Goal: Navigation & Orientation: Find specific page/section

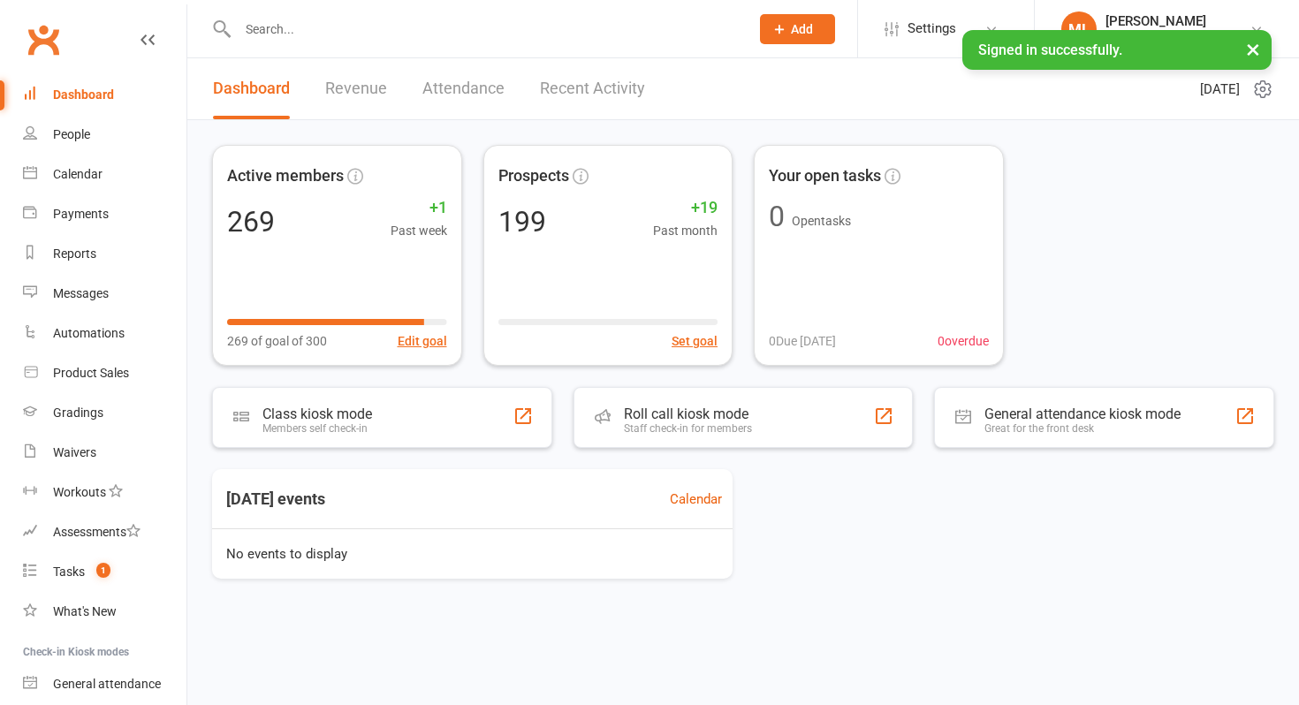
click at [308, 34] on input "text" at bounding box center [484, 29] width 505 height 25
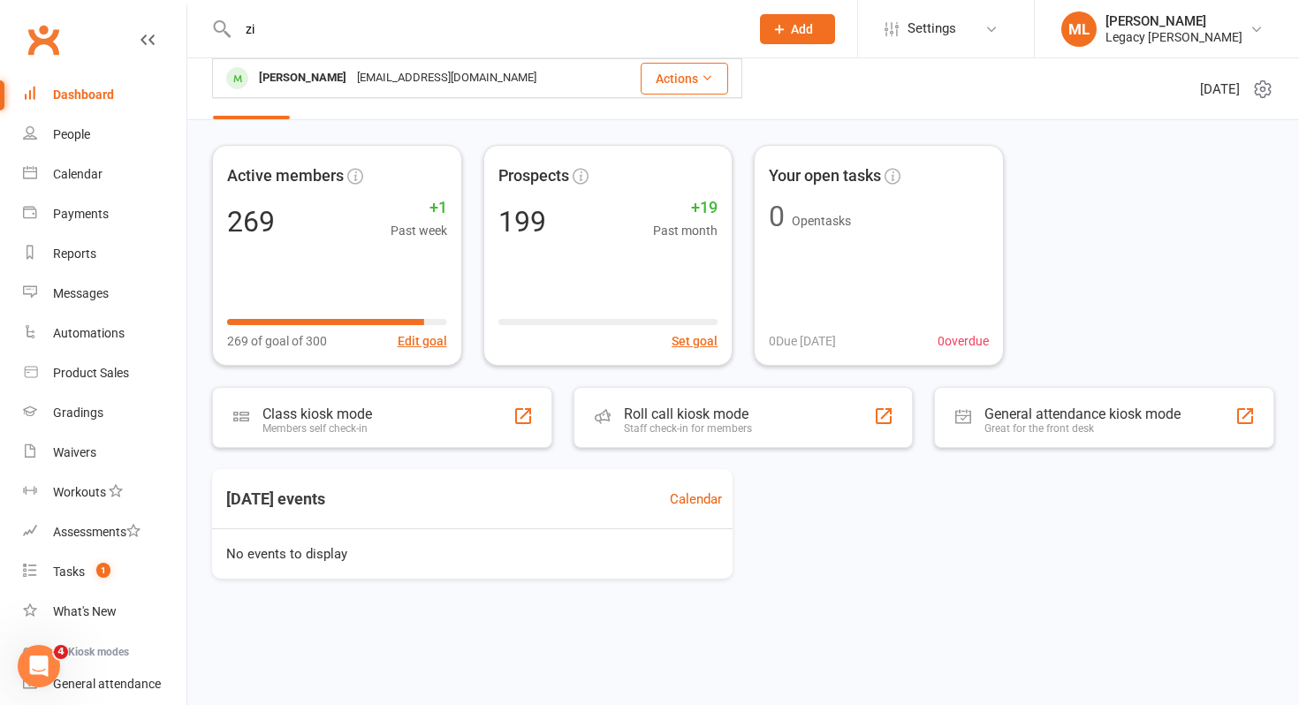
type input "z"
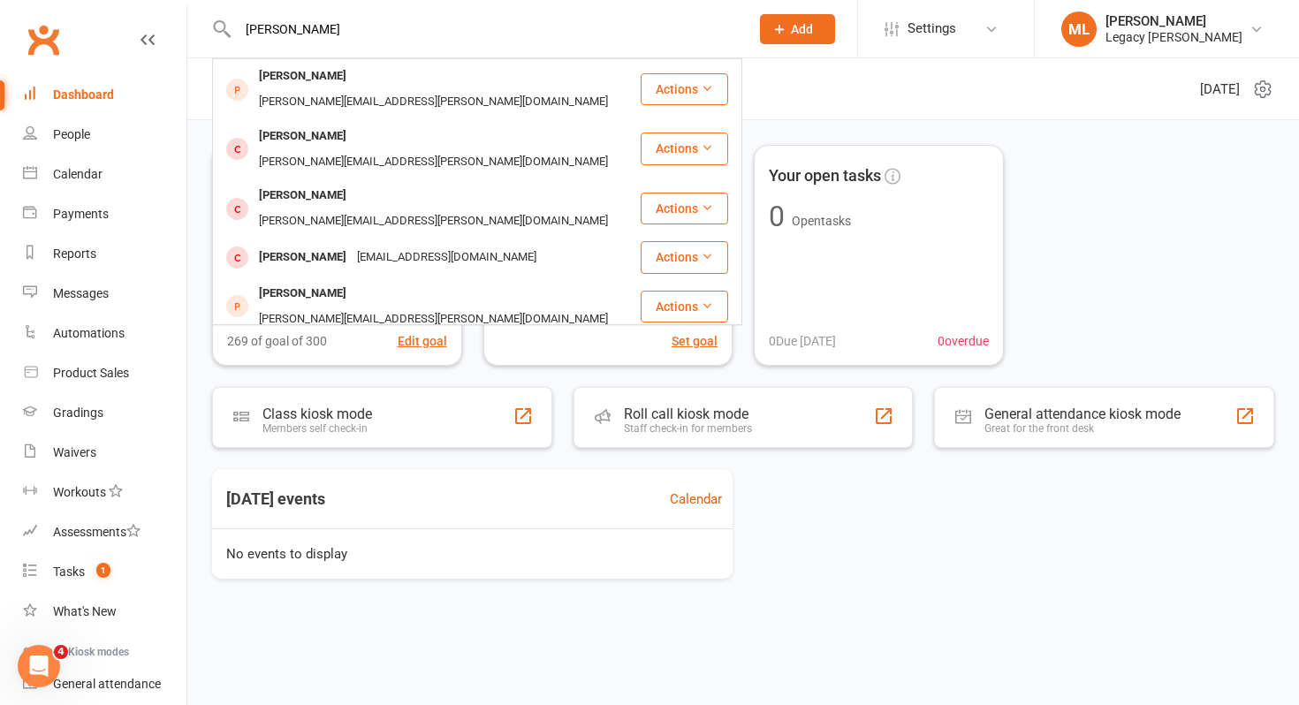
type input "[PERSON_NAME]"
click at [384, 366] on div "[PERSON_NAME][EMAIL_ADDRESS][PERSON_NAME][DOMAIN_NAME]" at bounding box center [434, 379] width 360 height 26
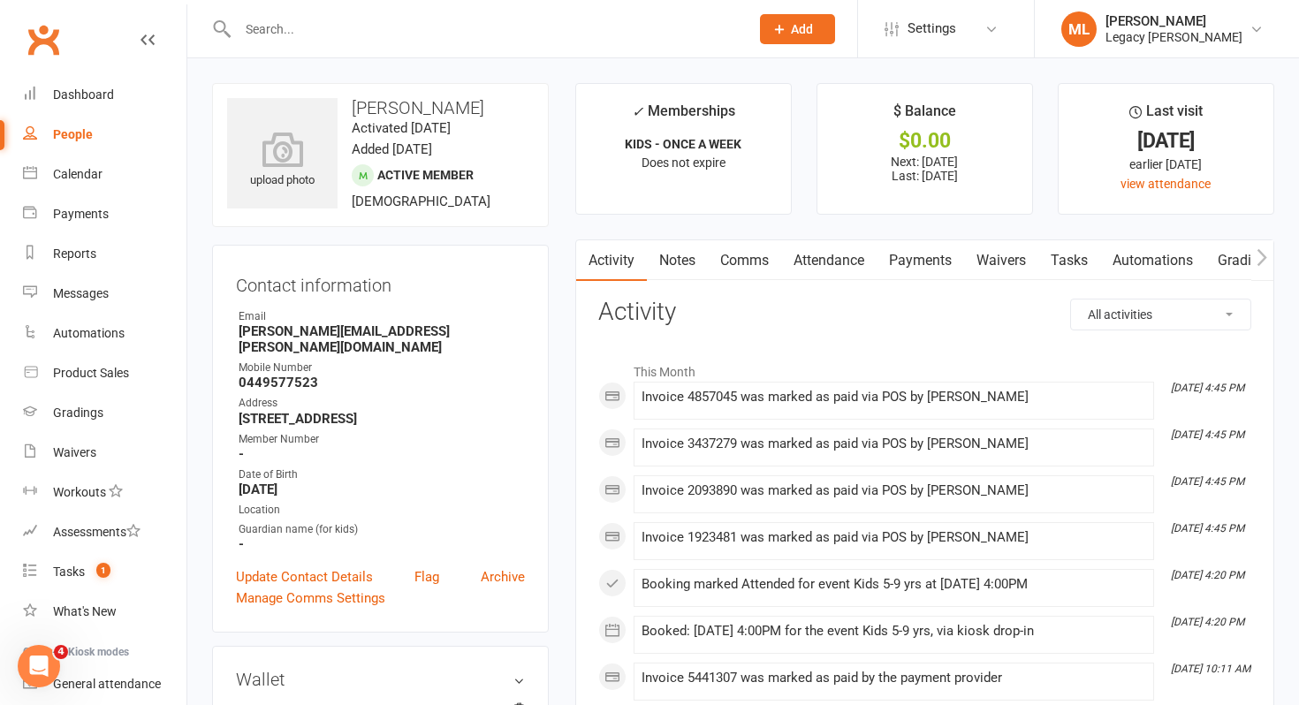
click at [924, 265] on link "Payments" at bounding box center [920, 260] width 87 height 41
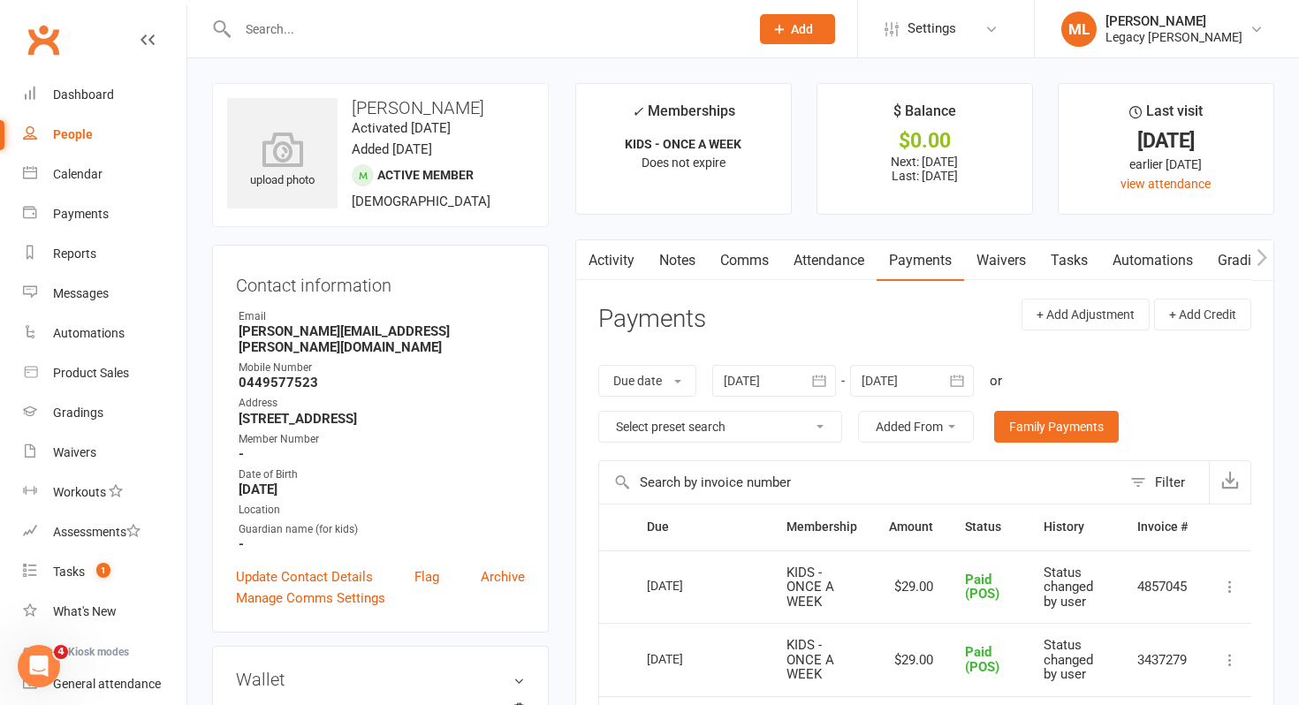
click at [456, 38] on input "text" at bounding box center [484, 29] width 505 height 25
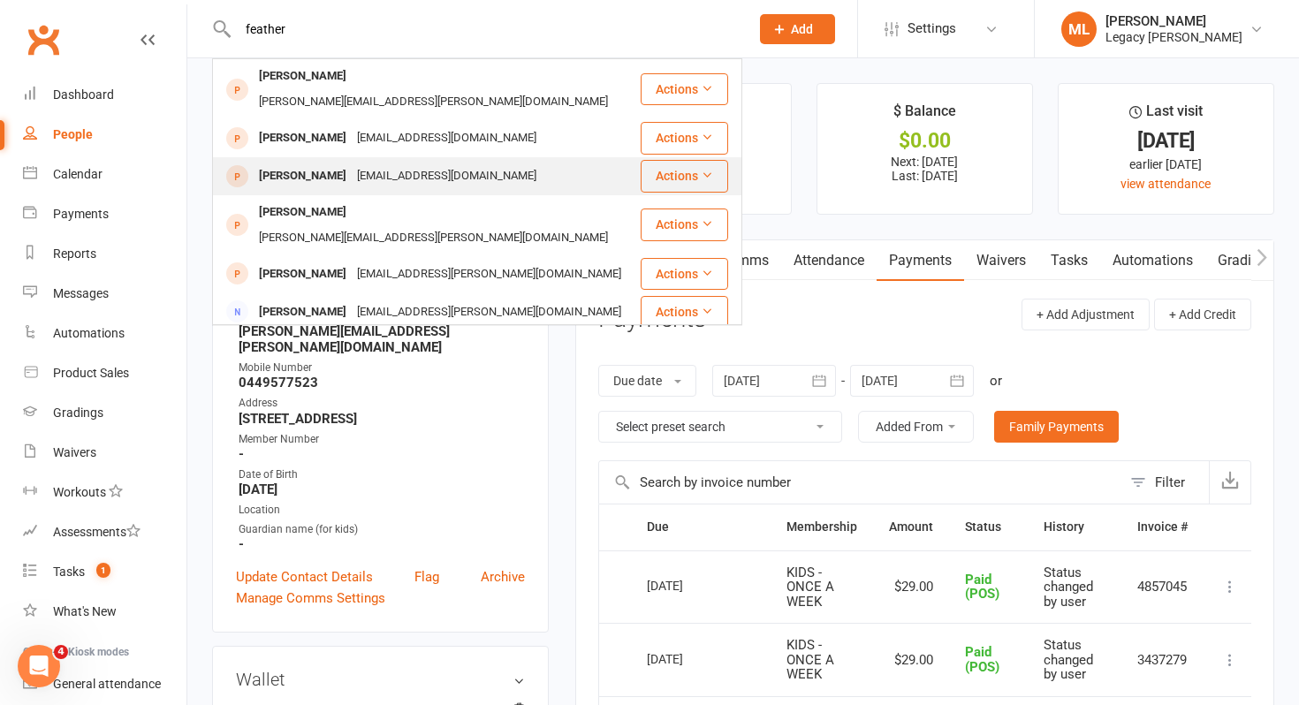
type input "feather"
click at [468, 164] on div "[EMAIL_ADDRESS][DOMAIN_NAME]" at bounding box center [447, 177] width 190 height 26
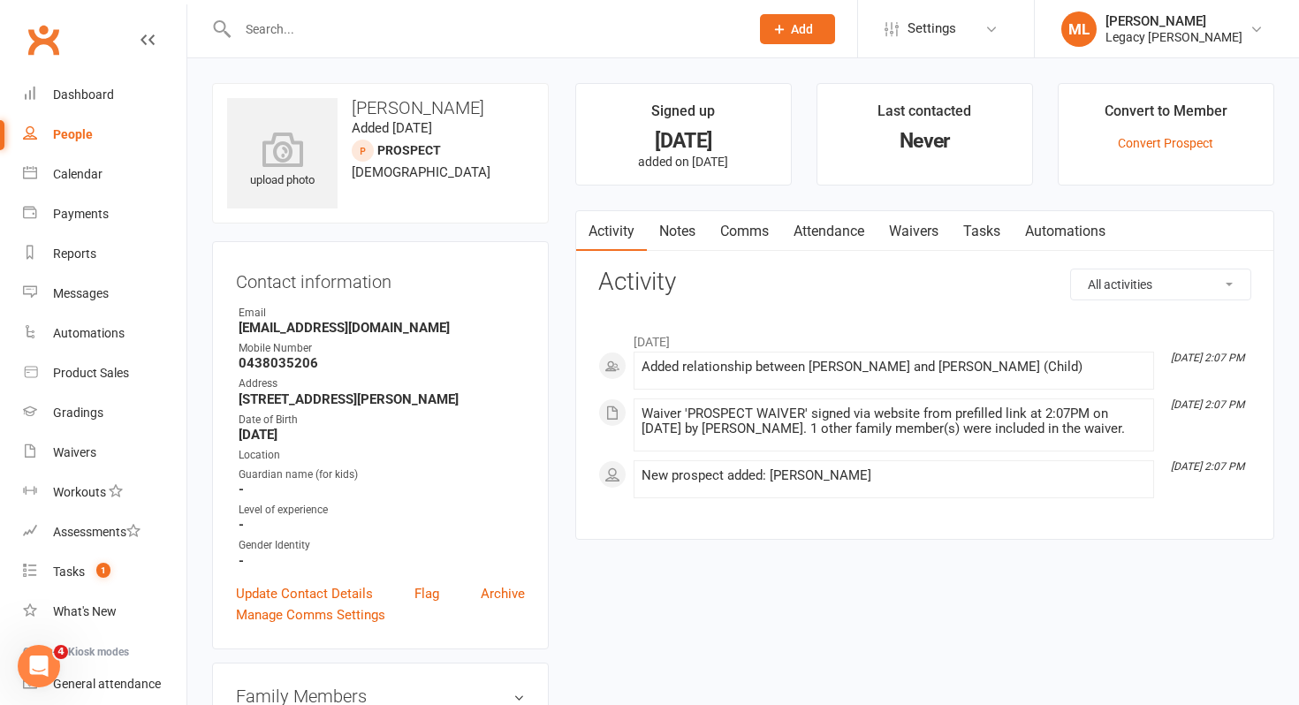
click at [688, 232] on link "Notes" at bounding box center [677, 231] width 61 height 41
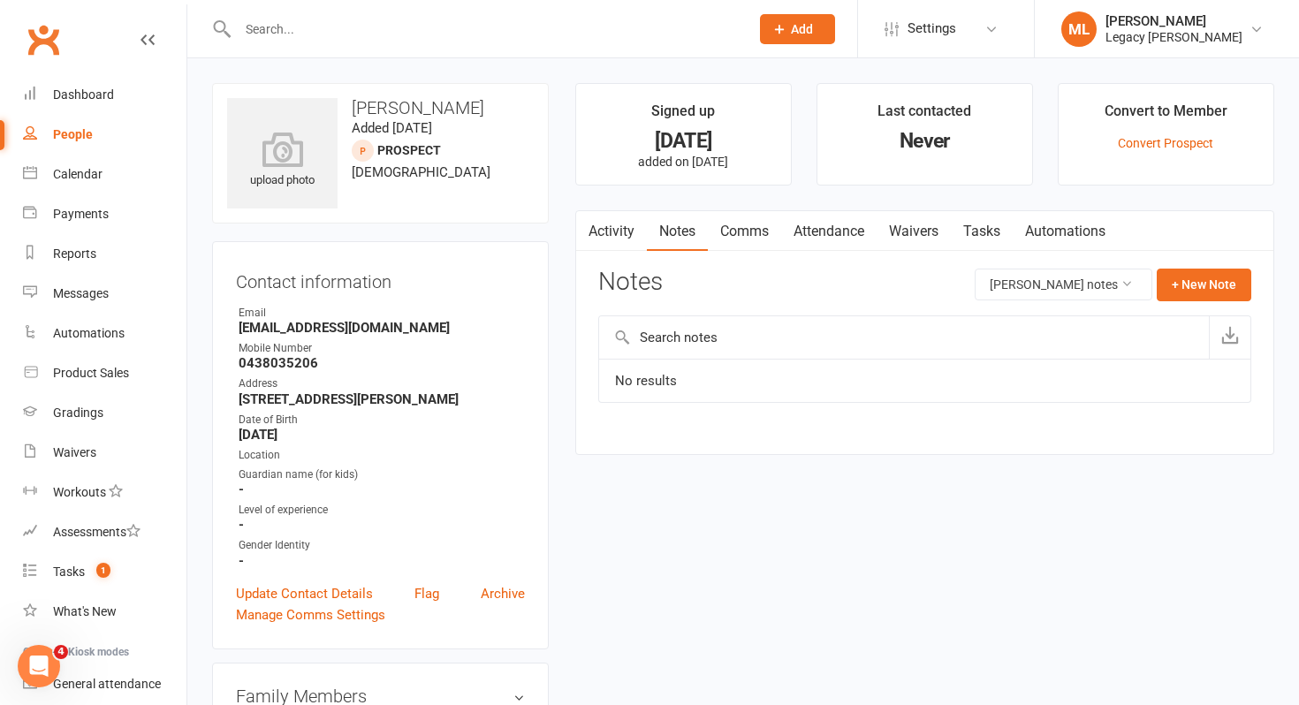
click at [743, 239] on link "Comms" at bounding box center [744, 231] width 73 height 41
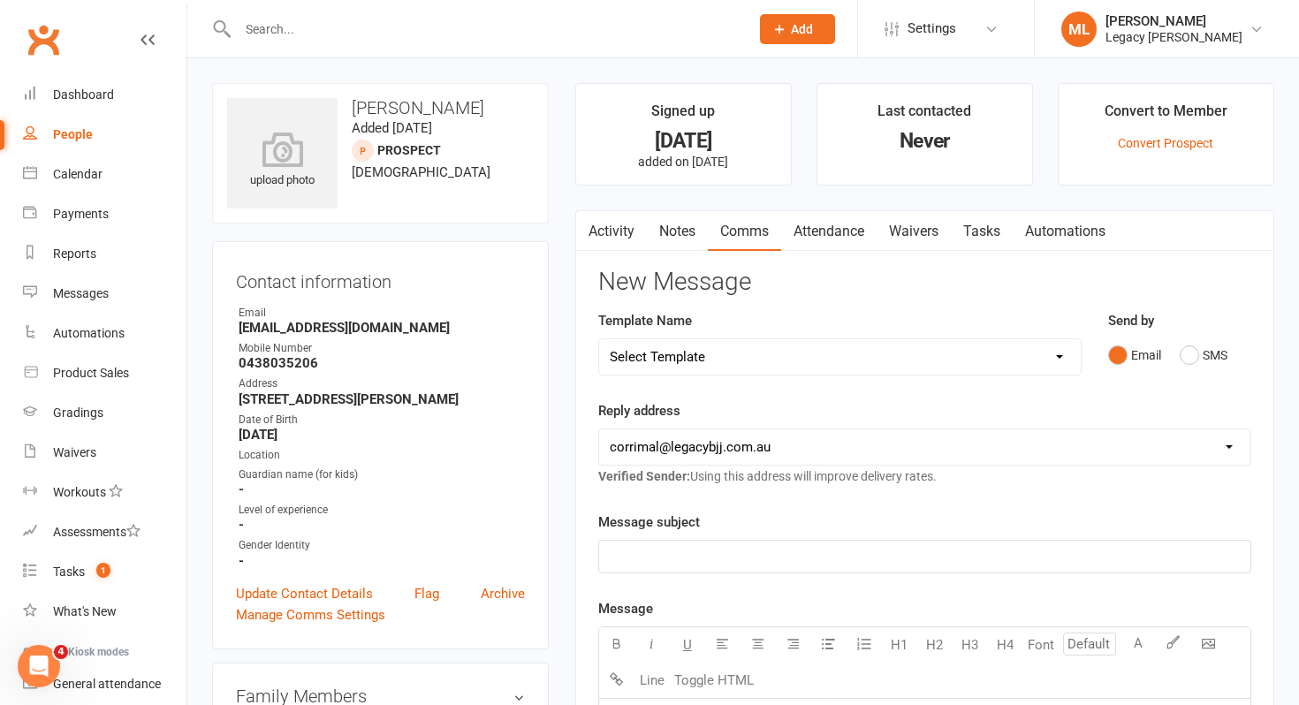
click at [823, 235] on link "Attendance" at bounding box center [828, 231] width 95 height 41
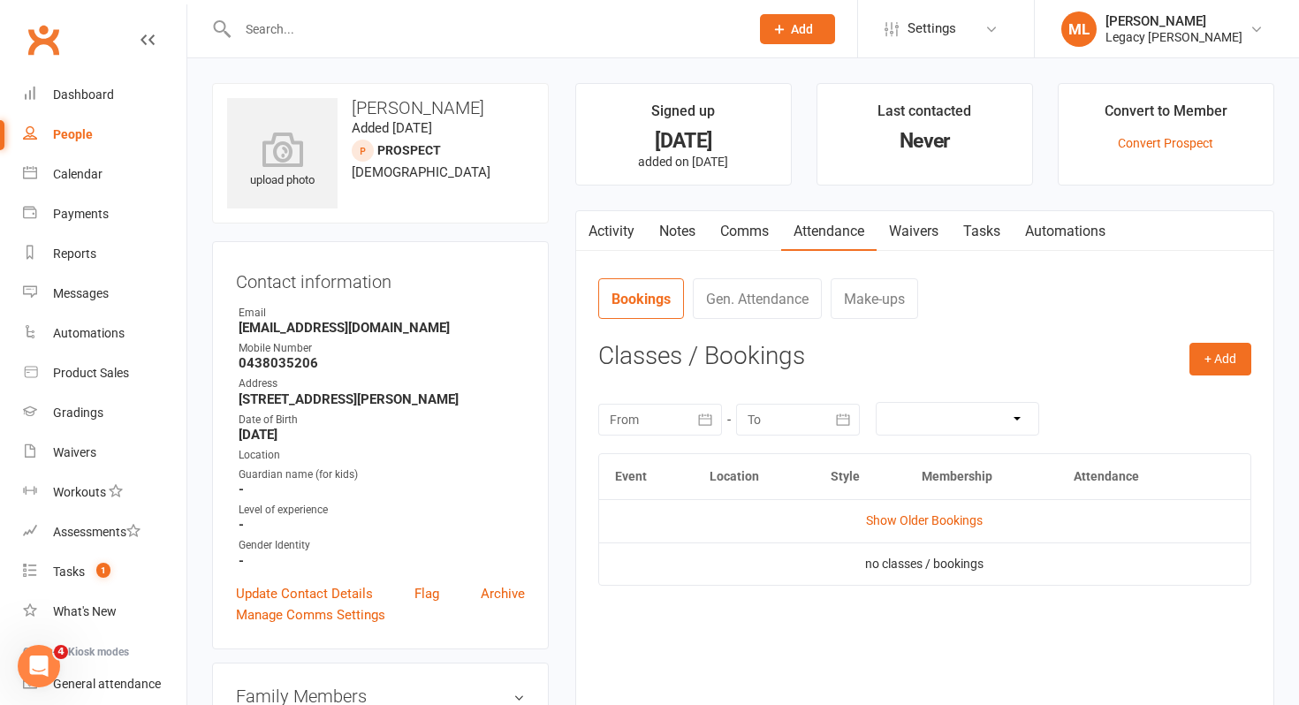
click at [711, 422] on icon "button" at bounding box center [705, 420] width 18 height 18
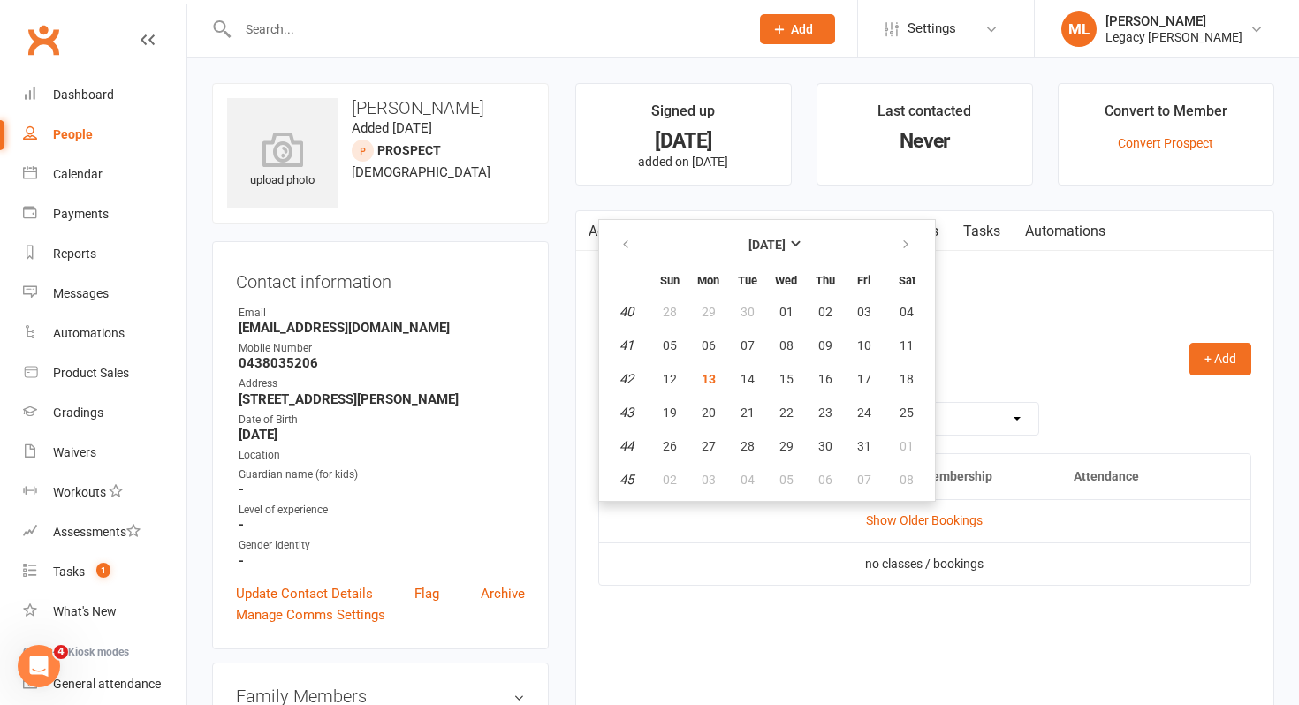
click at [1116, 409] on div "[DATE] Sun Mon Tue Wed Thu Fri Sat 40 28 29 30 01 02 03 04 41 05 06 07 08 09 10…" at bounding box center [924, 418] width 653 height 69
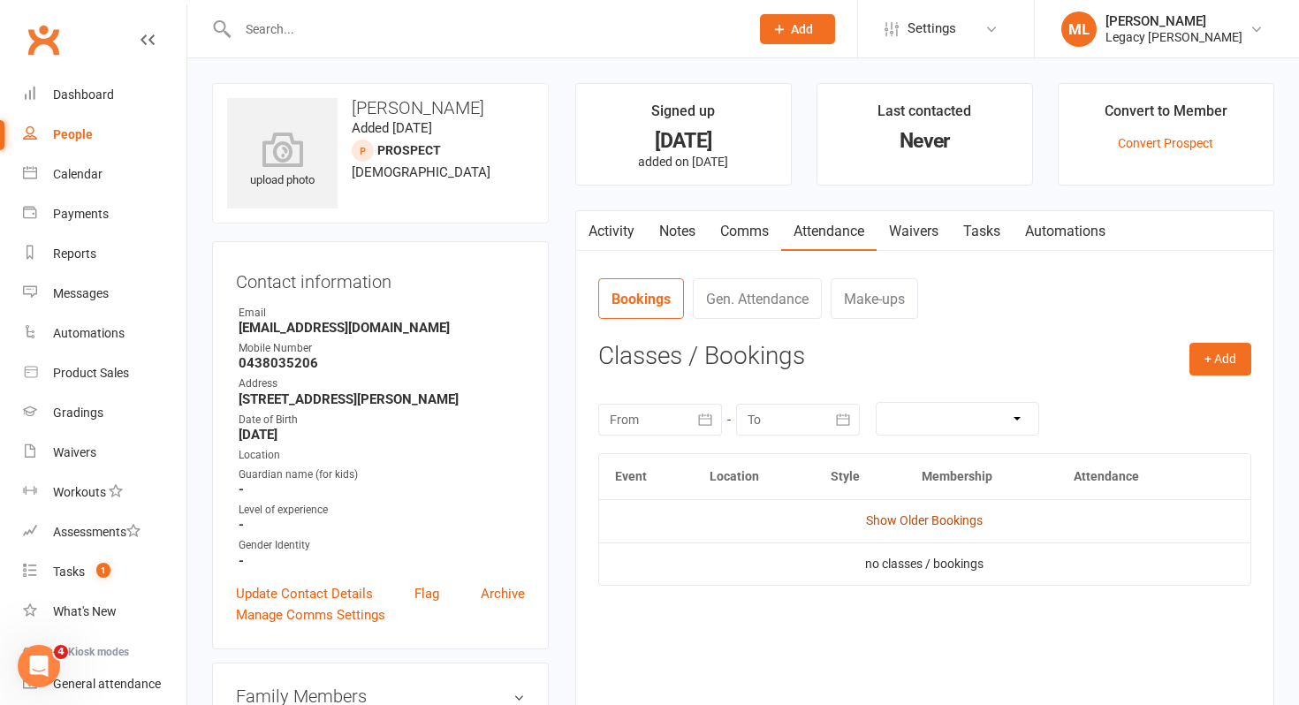
click at [927, 525] on link "Show Older Bookings" at bounding box center [924, 521] width 117 height 14
click at [776, 289] on link "Gen. Attendance" at bounding box center [757, 298] width 129 height 41
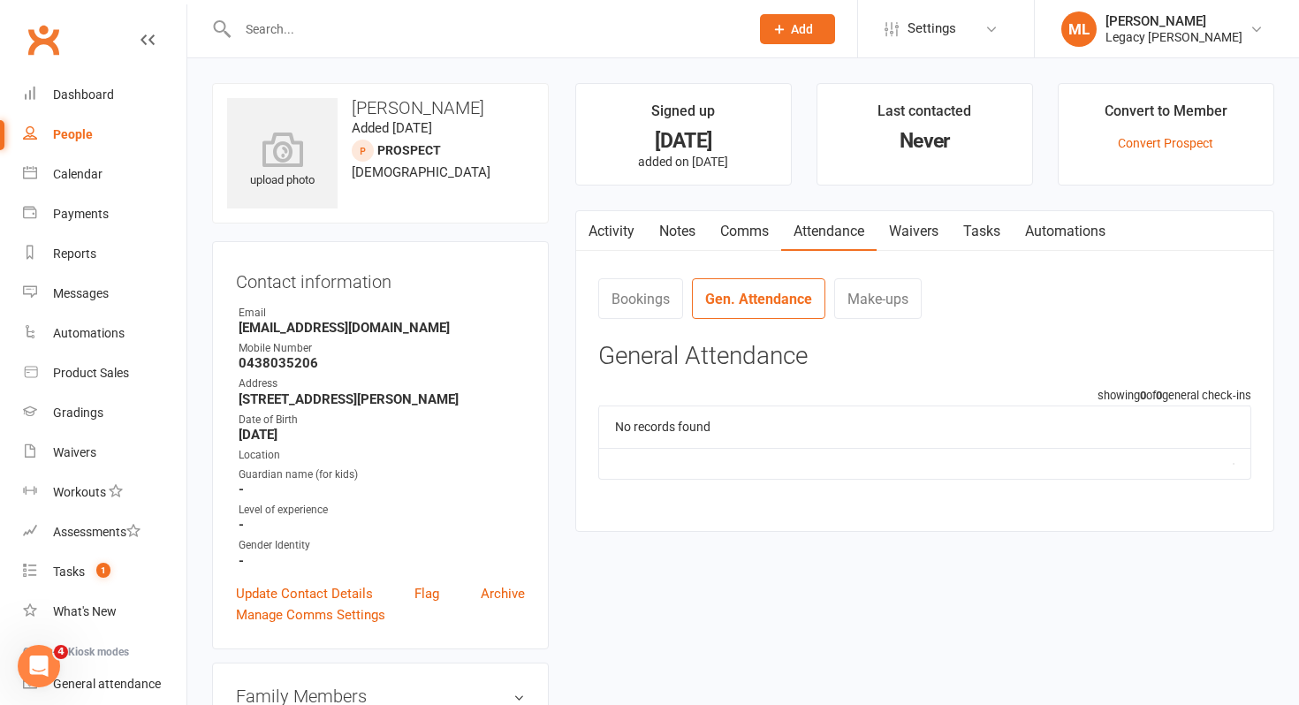
click at [622, 237] on link "Activity" at bounding box center [611, 231] width 71 height 41
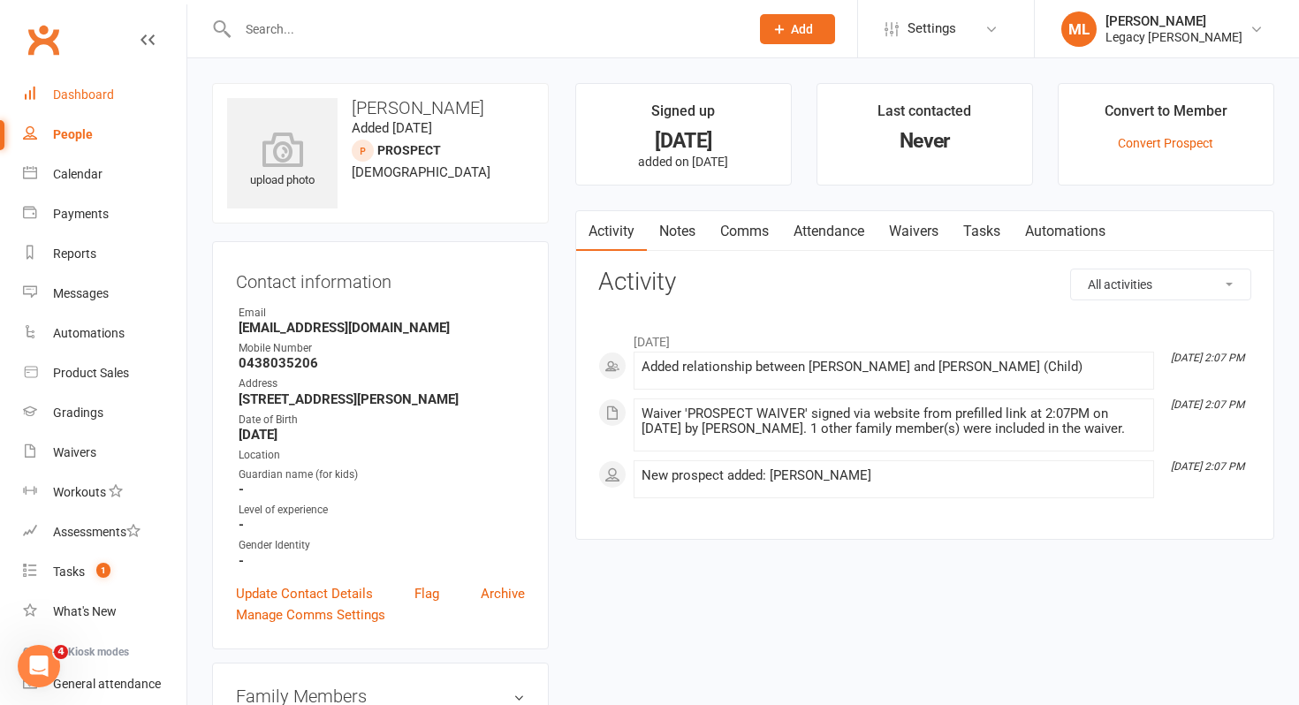
click at [81, 88] on div "Dashboard" at bounding box center [83, 94] width 61 height 14
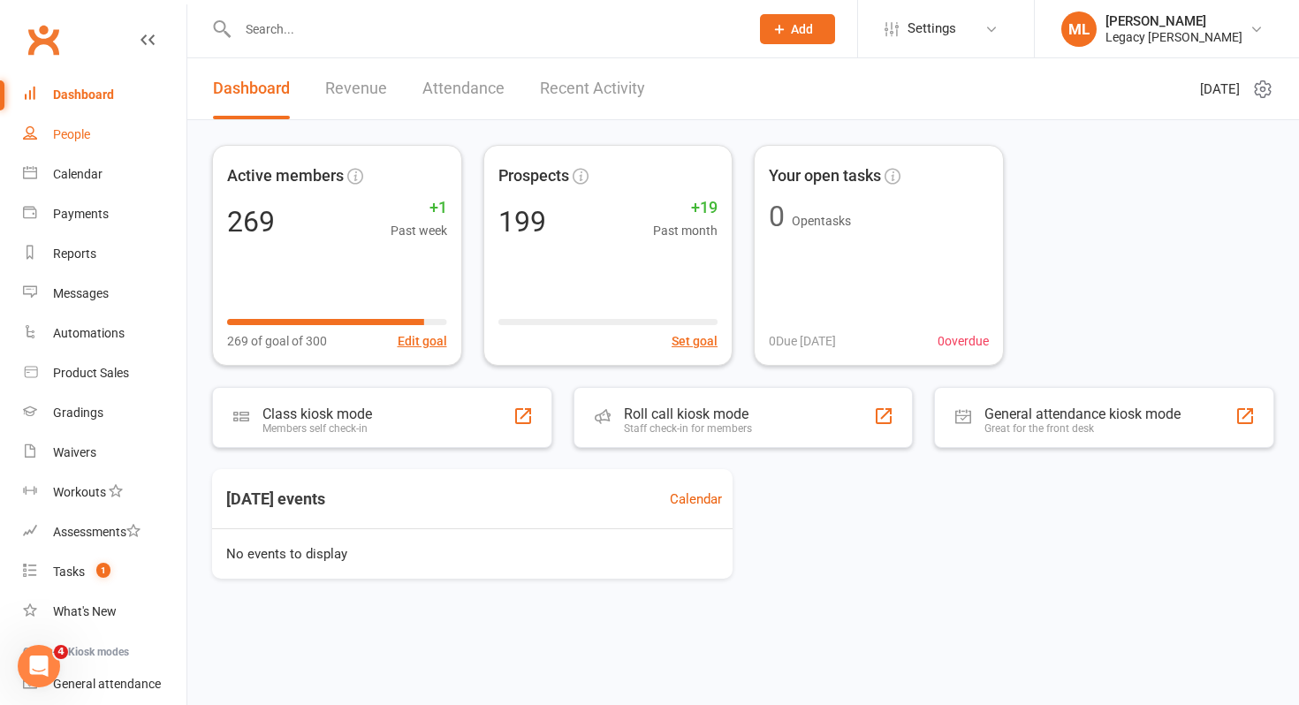
click at [122, 142] on link "People" at bounding box center [105, 135] width 164 height 40
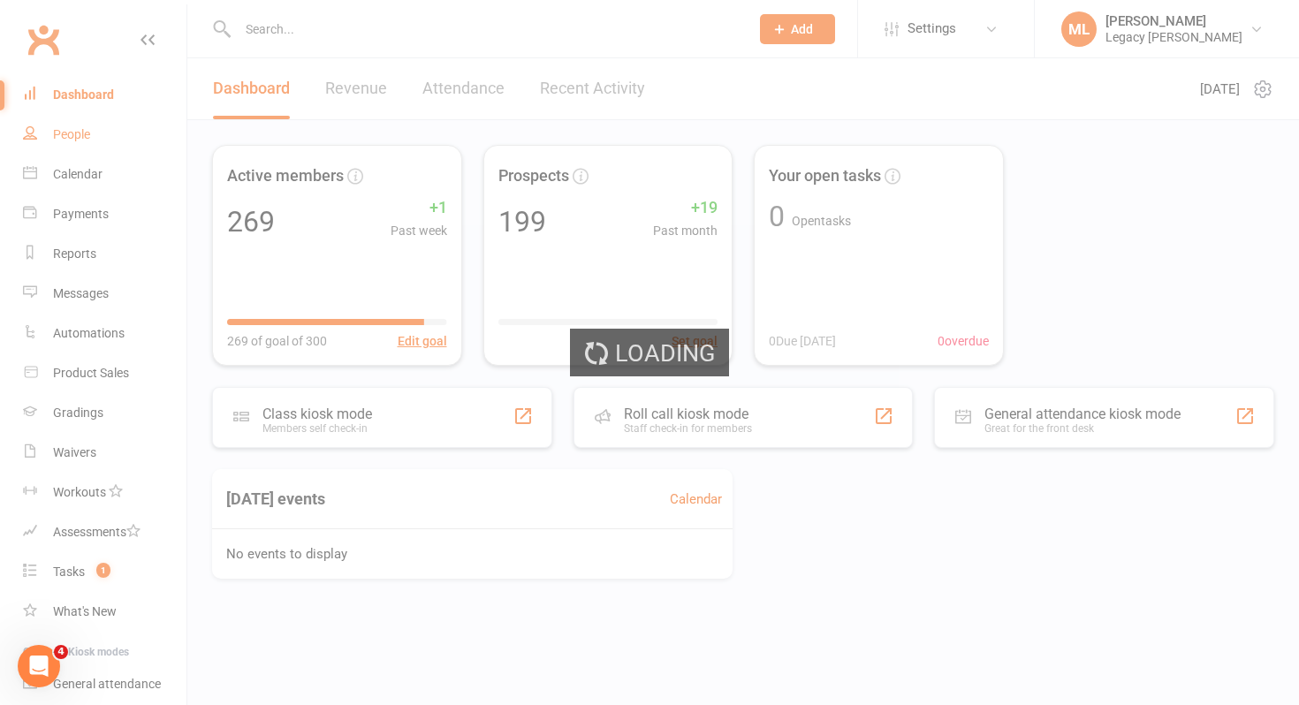
select select "100"
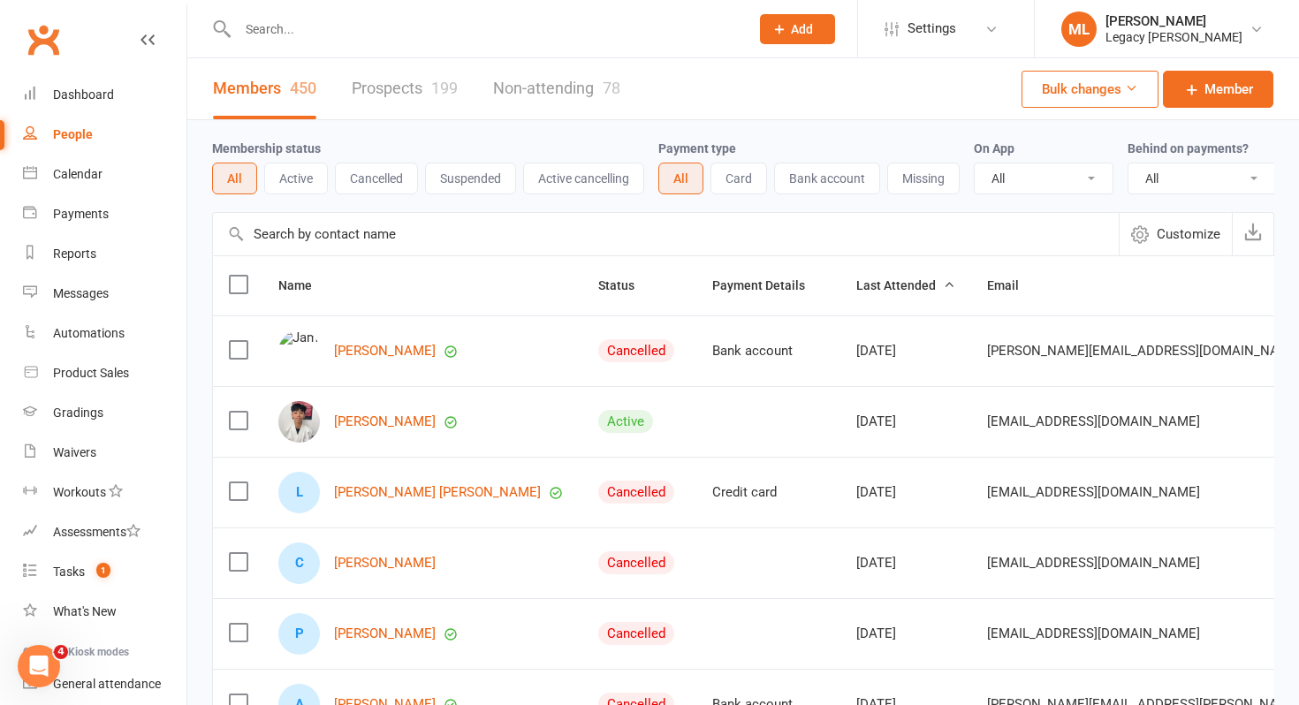
click at [387, 176] on button "Cancelled" at bounding box center [376, 179] width 83 height 32
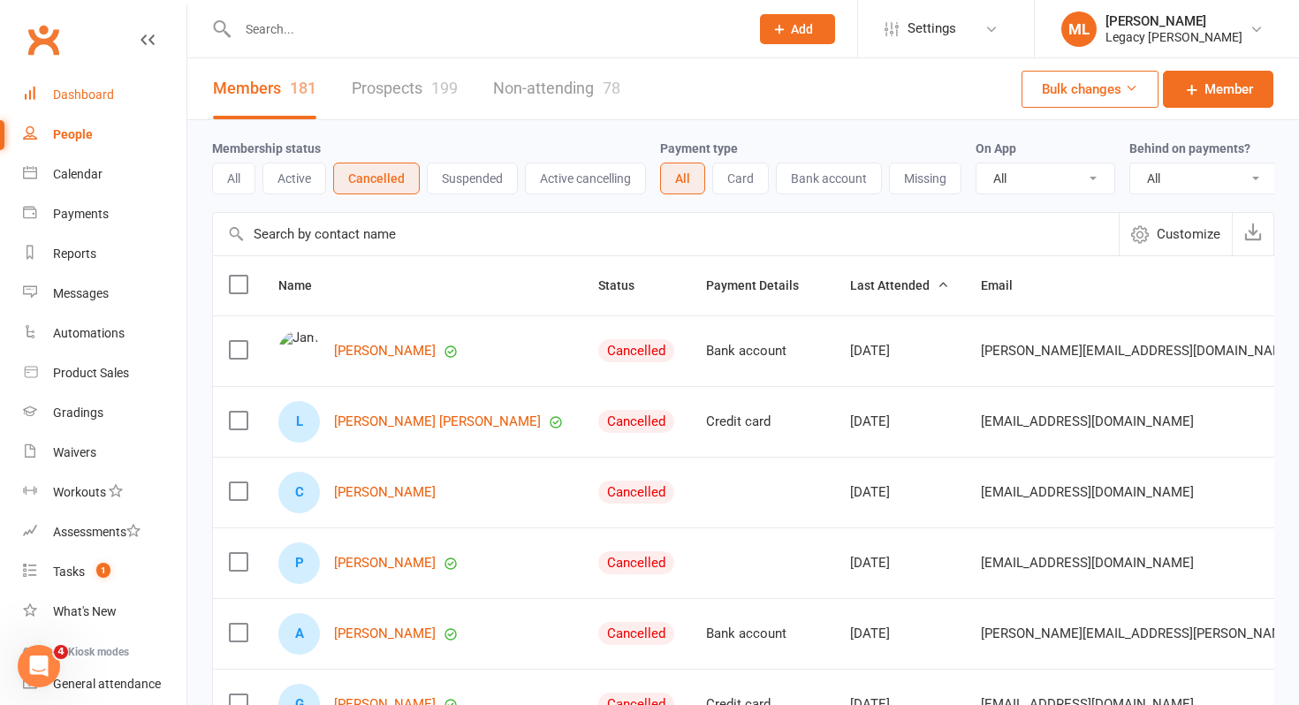
click at [109, 95] on div "Dashboard" at bounding box center [83, 94] width 61 height 14
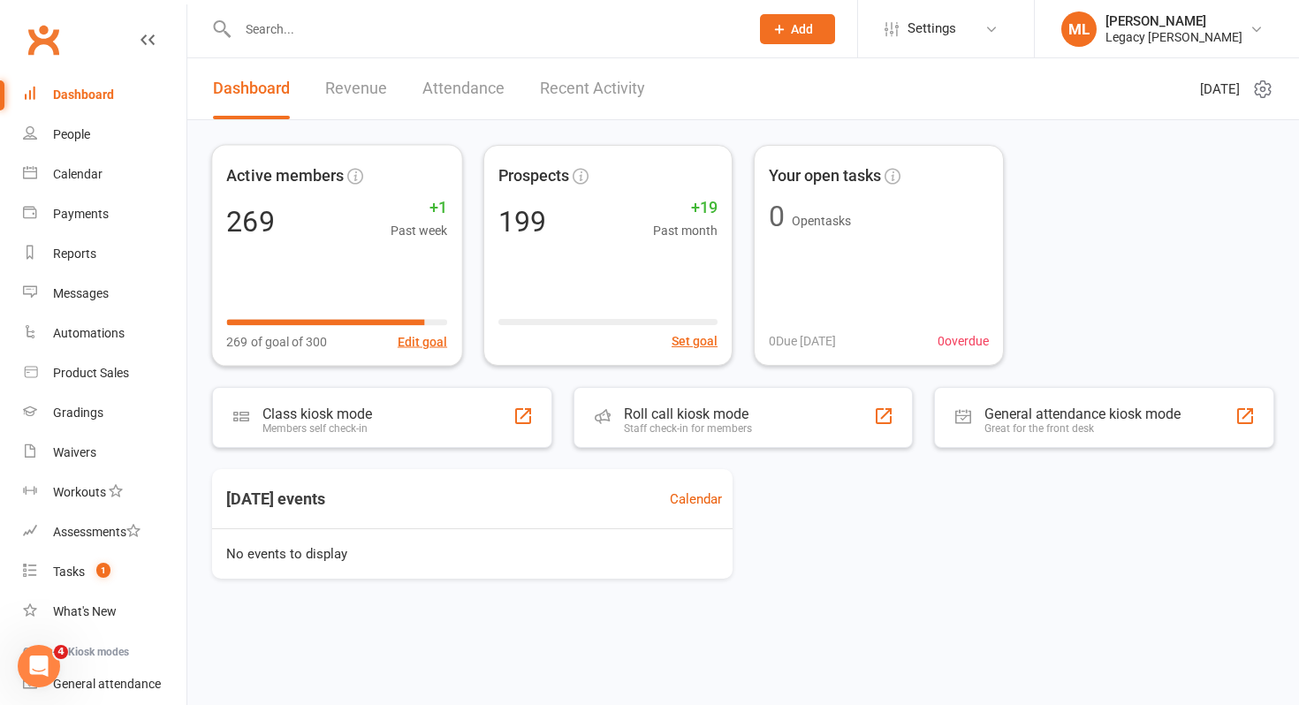
click at [358, 86] on link "Revenue" at bounding box center [356, 88] width 62 height 61
